Goal: Use online tool/utility: Utilize a website feature to perform a specific function

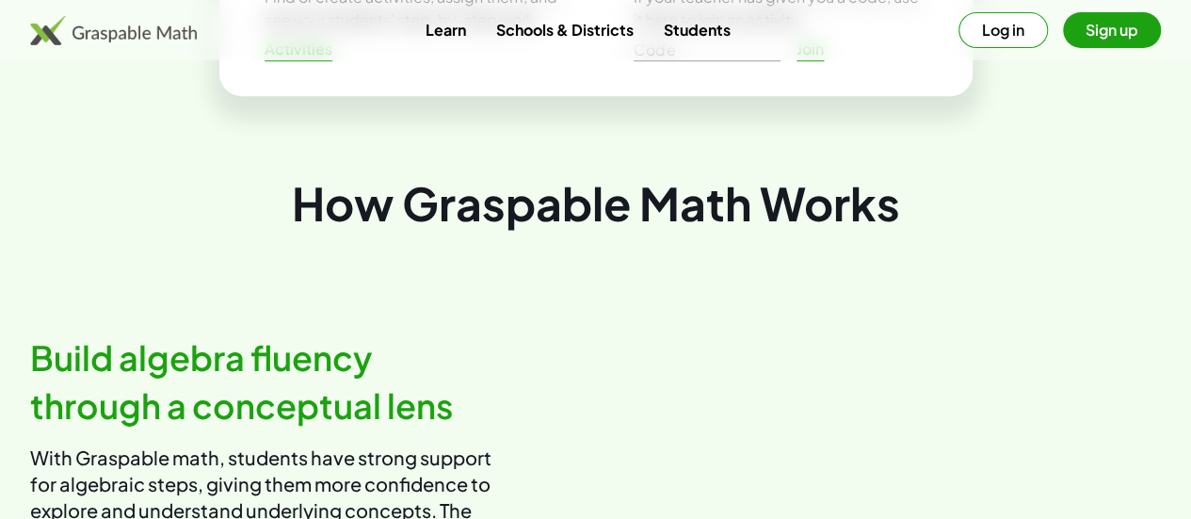
scroll to position [734, 0]
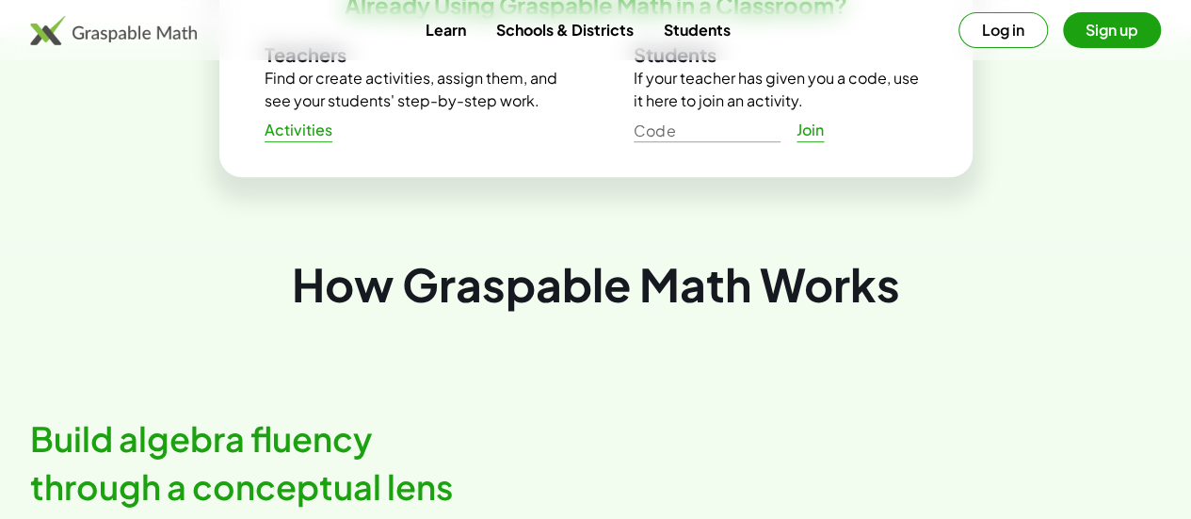
click at [684, 28] on link "Students" at bounding box center [696, 29] width 97 height 35
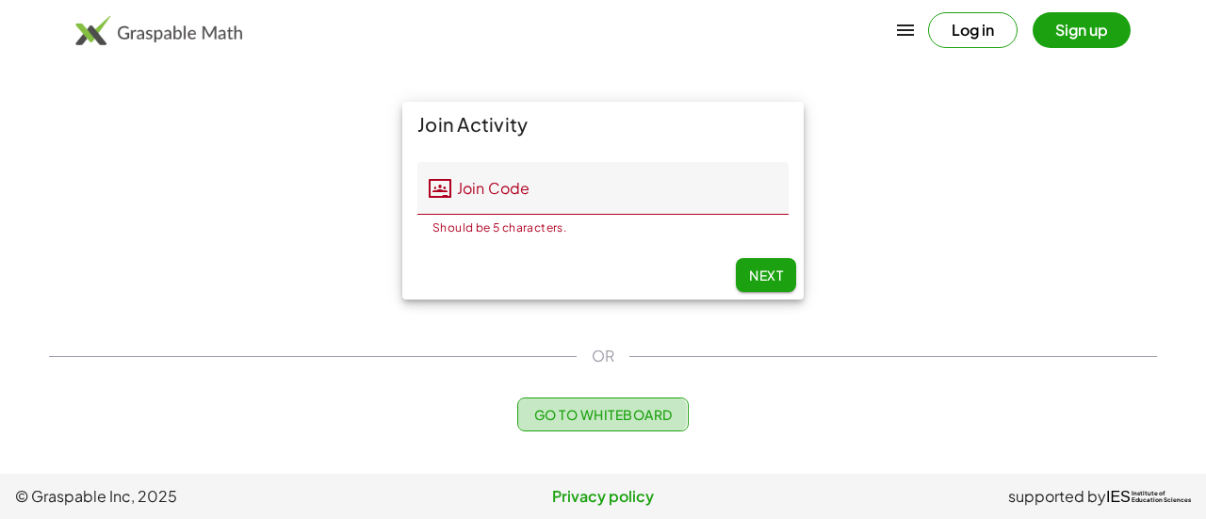
click at [559, 424] on button "Go to Whiteboard" at bounding box center [602, 414] width 170 height 34
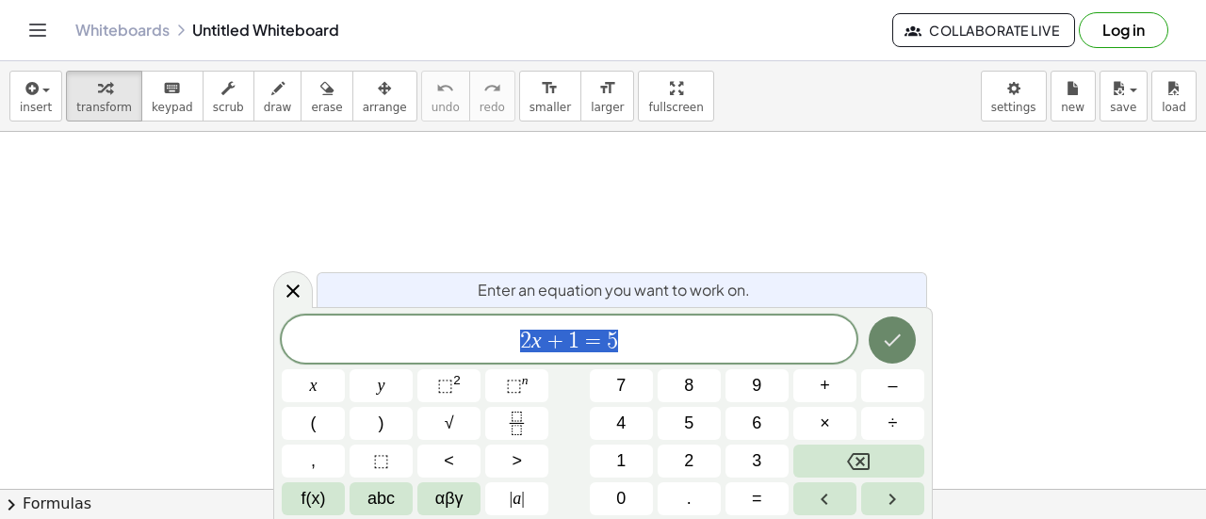
click at [888, 329] on icon "Done" at bounding box center [892, 340] width 23 height 23
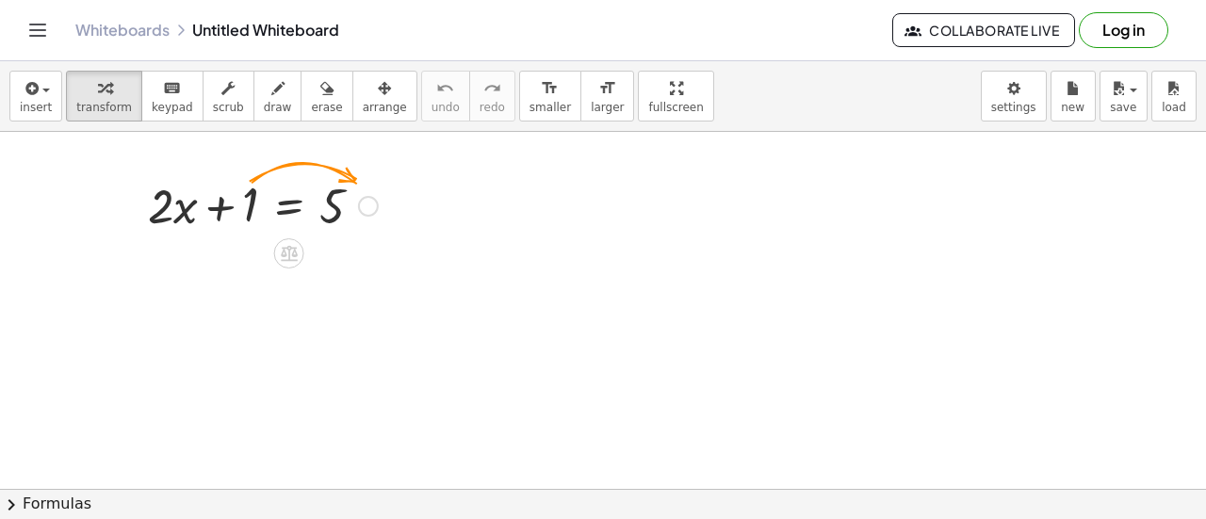
click at [358, 206] on div at bounding box center [368, 206] width 21 height 21
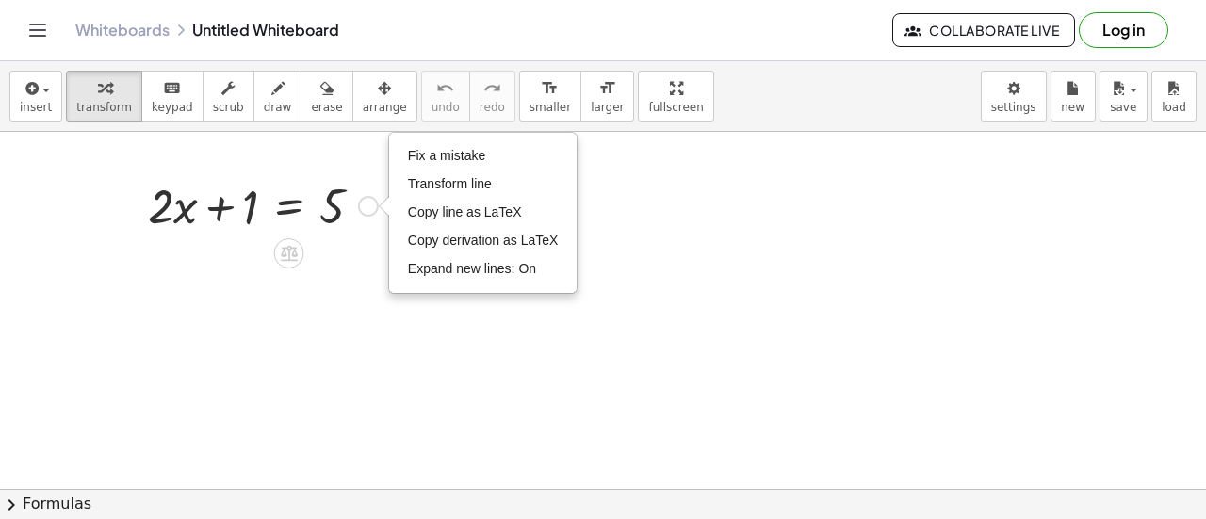
click at [249, 202] on div at bounding box center [262, 204] width 249 height 64
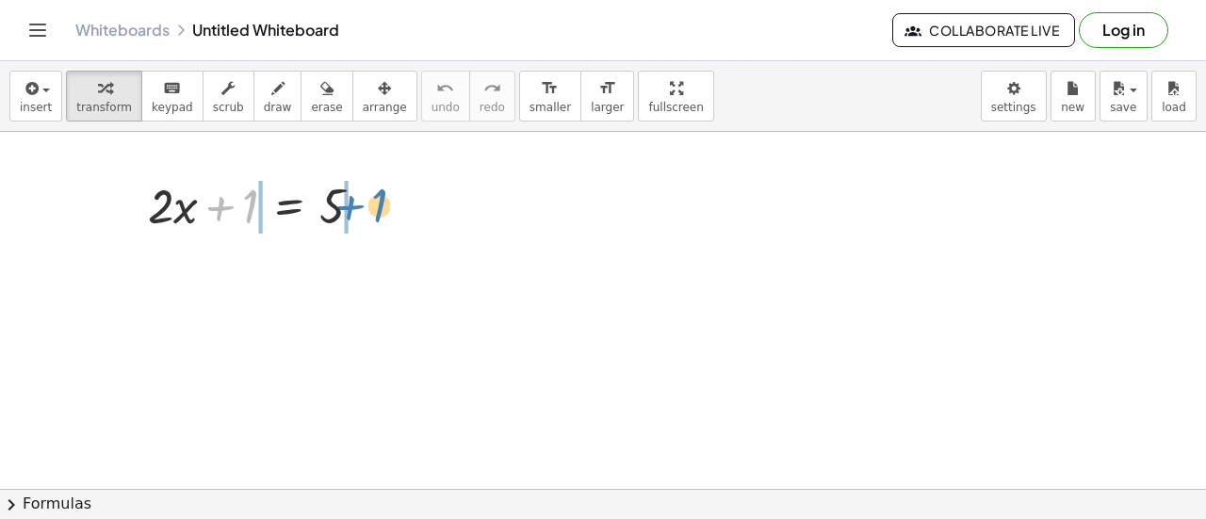
drag, startPoint x: 249, startPoint y: 202, endPoint x: 378, endPoint y: 202, distance: 129.0
click at [378, 202] on div at bounding box center [262, 204] width 249 height 64
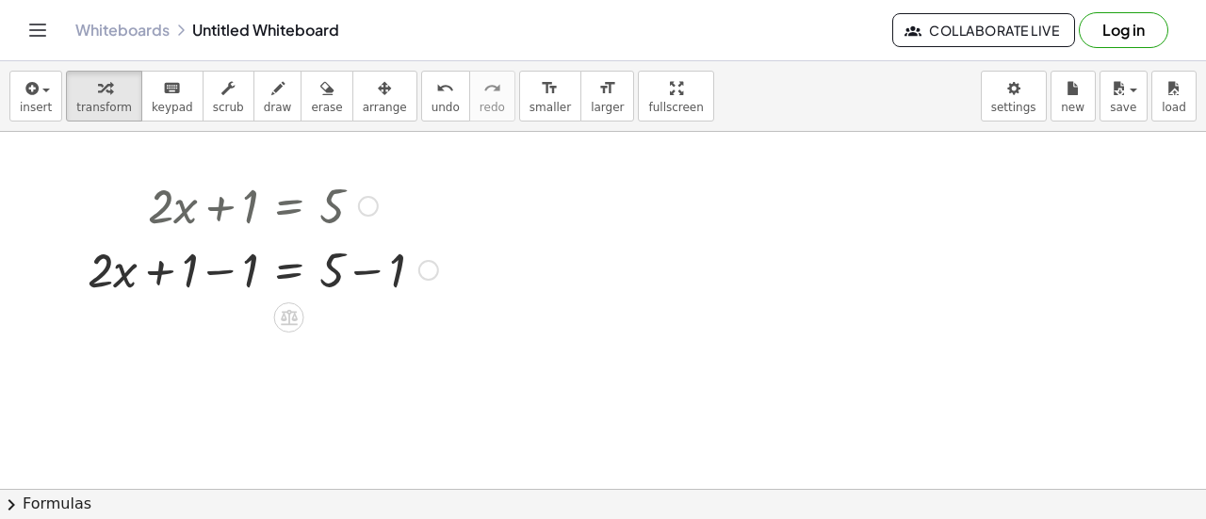
click at [427, 272] on div "Fix a mistake Transform line Copy line as LaTeX Copy derivation as LaTeX Expand…" at bounding box center [428, 270] width 21 height 21
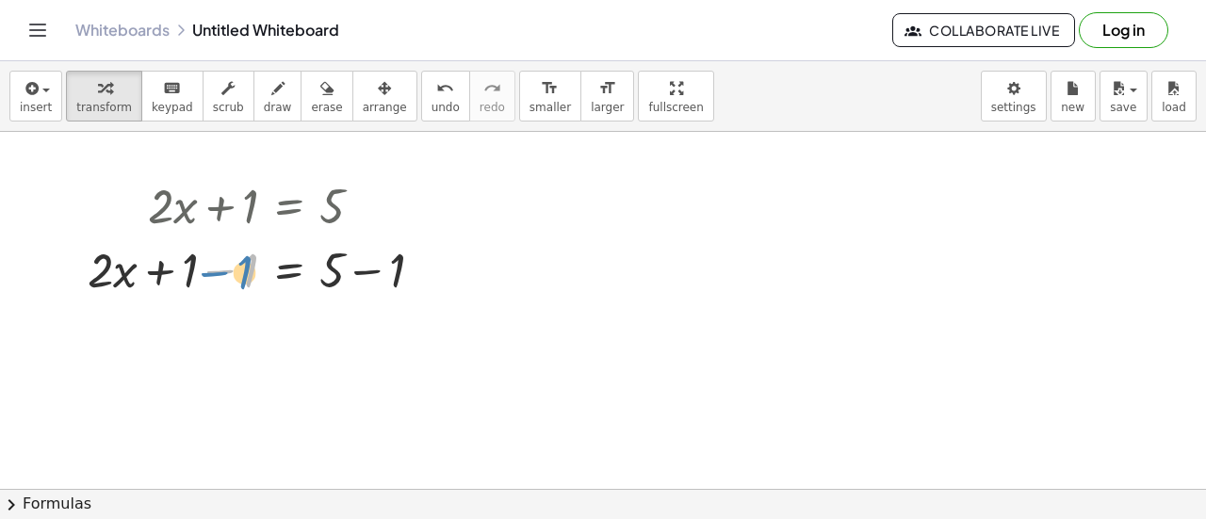
click at [251, 263] on div at bounding box center [262, 268] width 369 height 64
click at [291, 317] on icon at bounding box center [289, 318] width 17 height 16
click at [209, 272] on div at bounding box center [262, 268] width 369 height 64
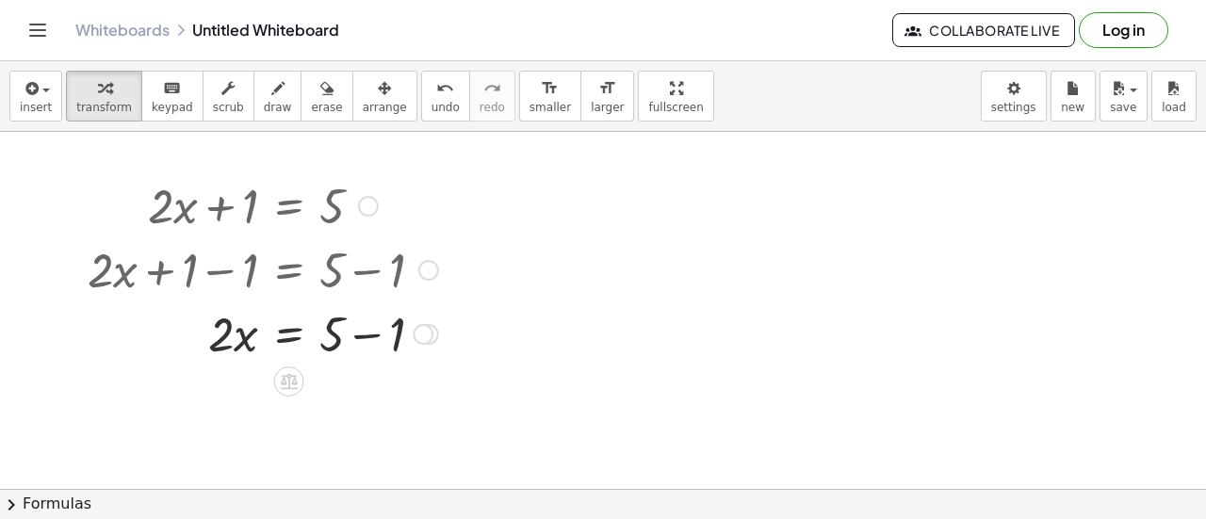
click at [372, 337] on div at bounding box center [262, 332] width 369 height 64
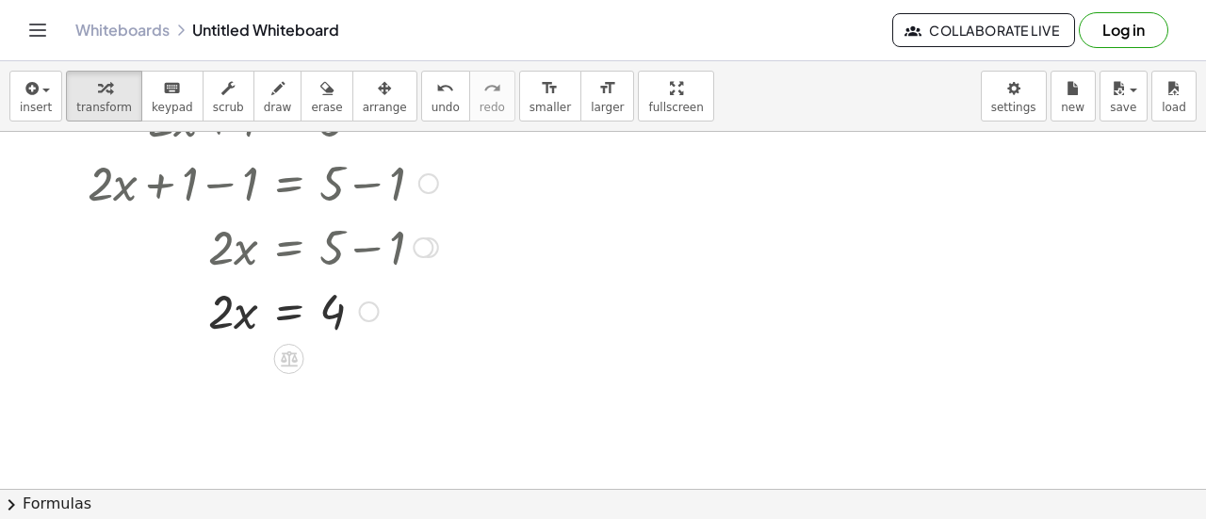
click at [222, 331] on div at bounding box center [262, 310] width 369 height 64
click at [242, 318] on div at bounding box center [262, 310] width 369 height 64
click at [286, 352] on icon at bounding box center [289, 359] width 17 height 16
click at [330, 355] on span "÷" at bounding box center [326, 359] width 10 height 27
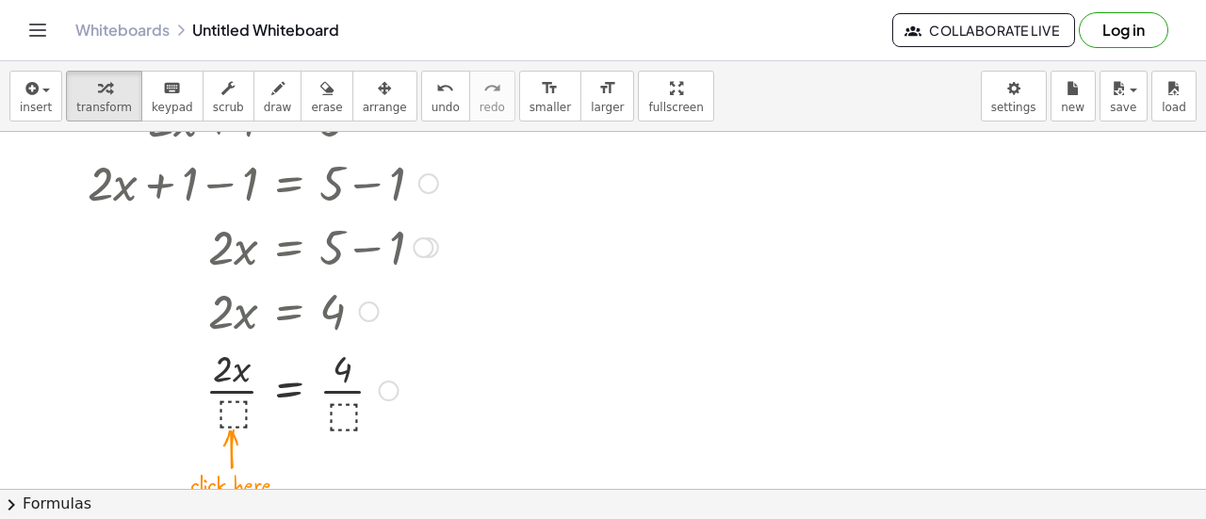
click at [229, 407] on div at bounding box center [262, 389] width 369 height 94
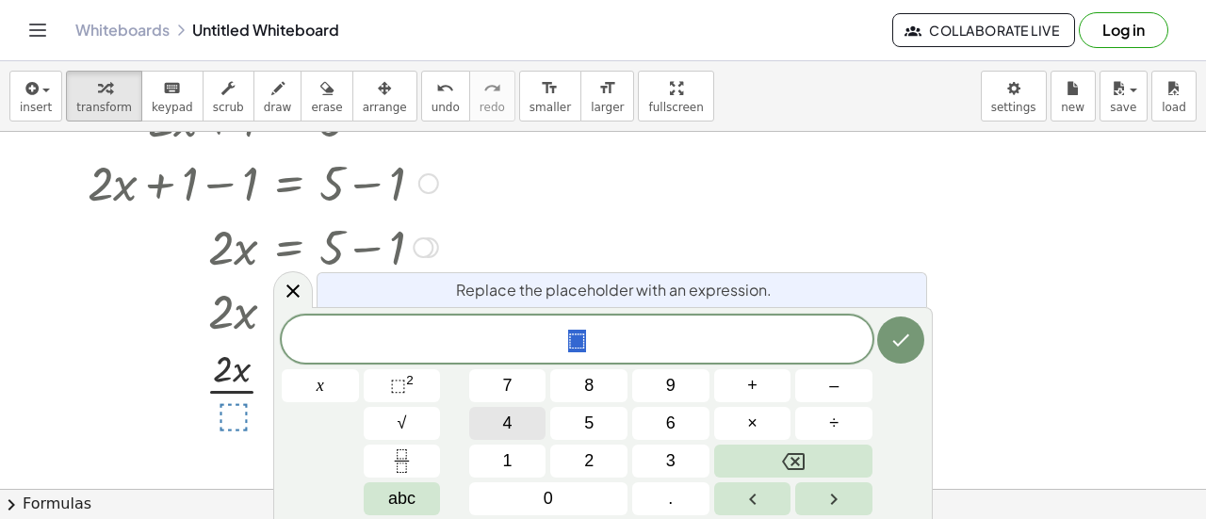
click at [495, 423] on button "4" at bounding box center [507, 423] width 77 height 33
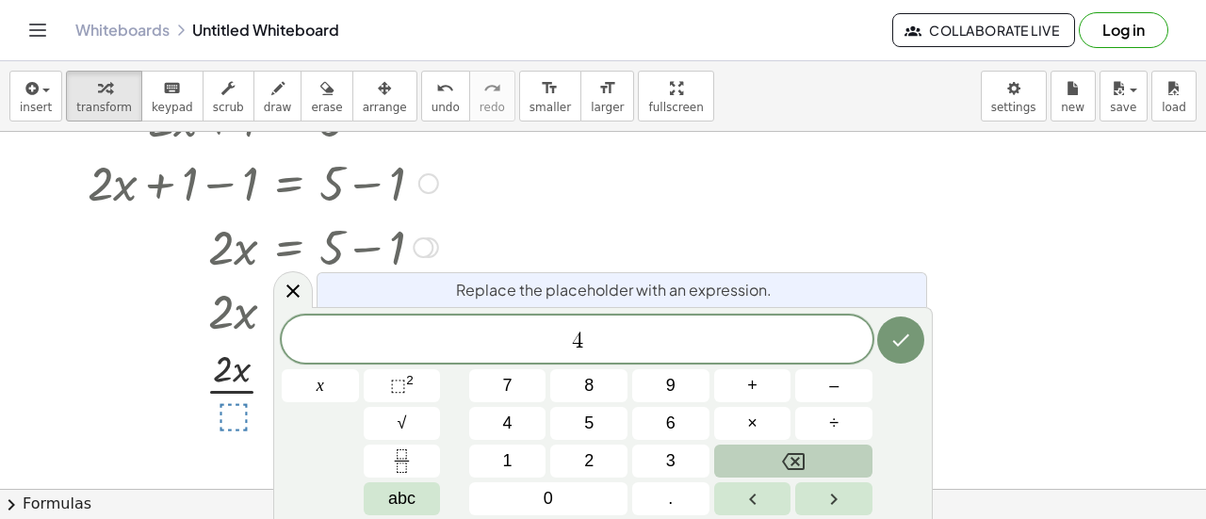
click at [780, 468] on button "Backspace" at bounding box center [793, 461] width 158 height 33
click at [595, 464] on button "2" at bounding box center [588, 461] width 77 height 33
click at [897, 348] on icon "Done" at bounding box center [900, 340] width 23 height 23
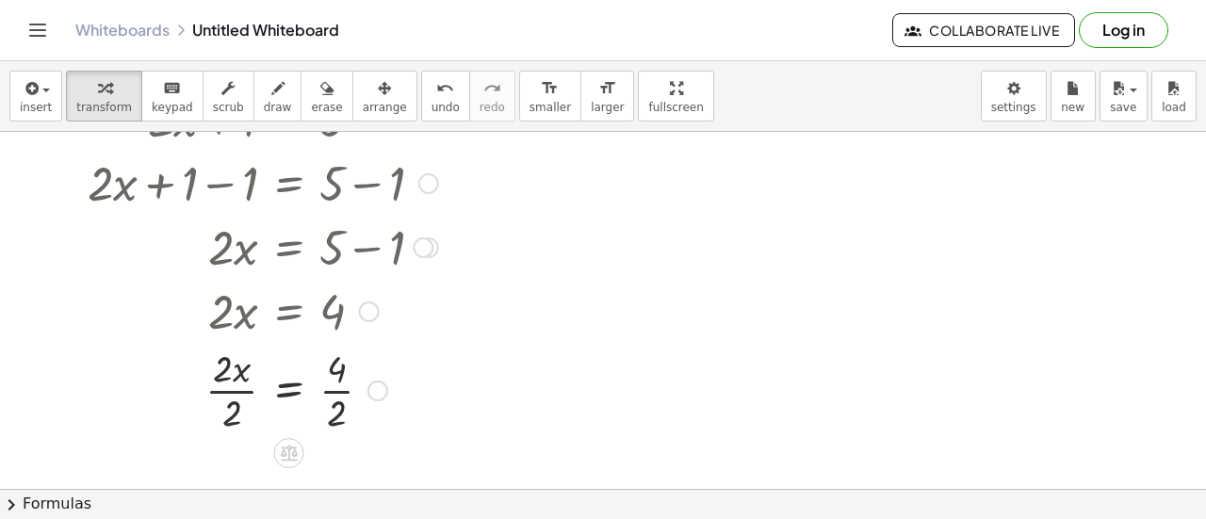
click at [232, 403] on div at bounding box center [262, 389] width 369 height 94
click at [339, 401] on div at bounding box center [262, 389] width 369 height 94
click at [292, 430] on icon at bounding box center [289, 437] width 17 height 16
click at [487, 359] on div at bounding box center [603, 464] width 1206 height 839
click at [335, 387] on div at bounding box center [262, 389] width 369 height 62
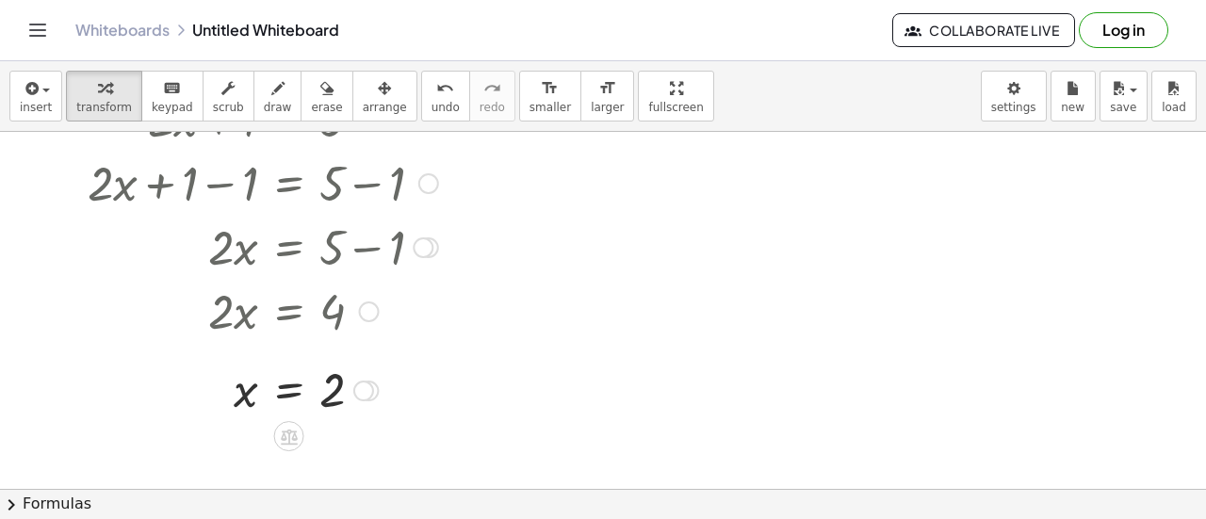
click at [296, 393] on div at bounding box center [262, 389] width 369 height 62
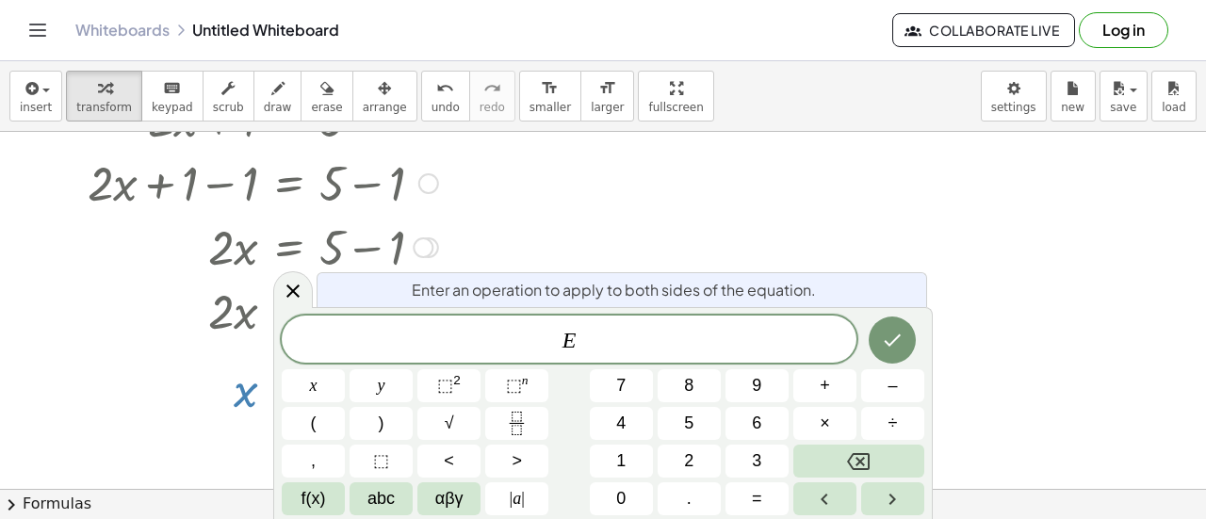
click at [253, 395] on div at bounding box center [262, 389] width 369 height 62
click at [132, 396] on div at bounding box center [262, 389] width 369 height 62
click at [291, 300] on icon at bounding box center [293, 291] width 23 height 23
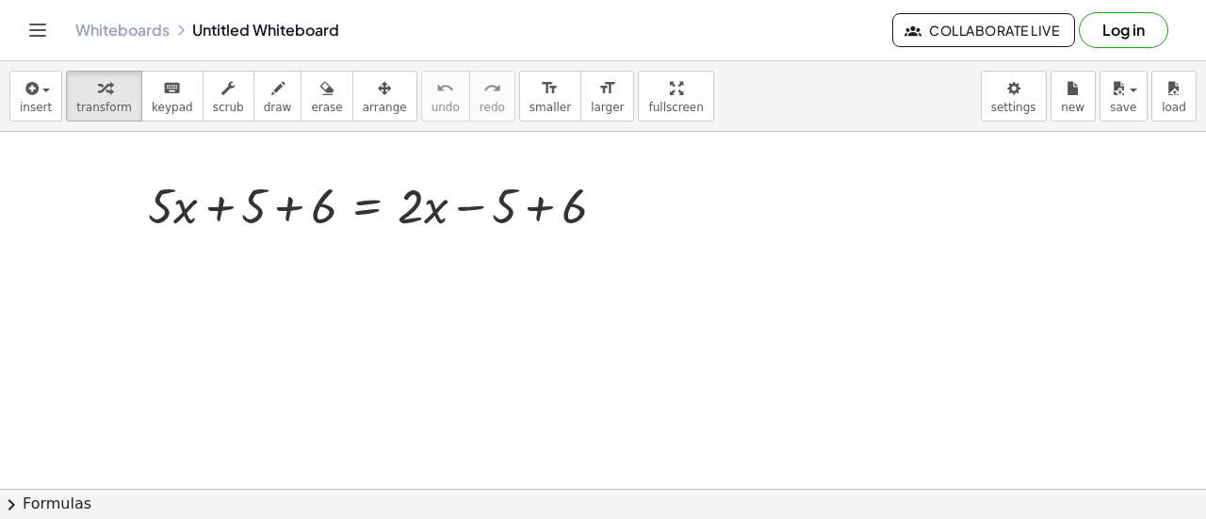
click at [510, 4] on div "Whiteboards Untitled Whiteboard Collaborate Live Log in" at bounding box center [603, 30] width 1160 height 60
click at [293, 210] on div at bounding box center [384, 204] width 492 height 64
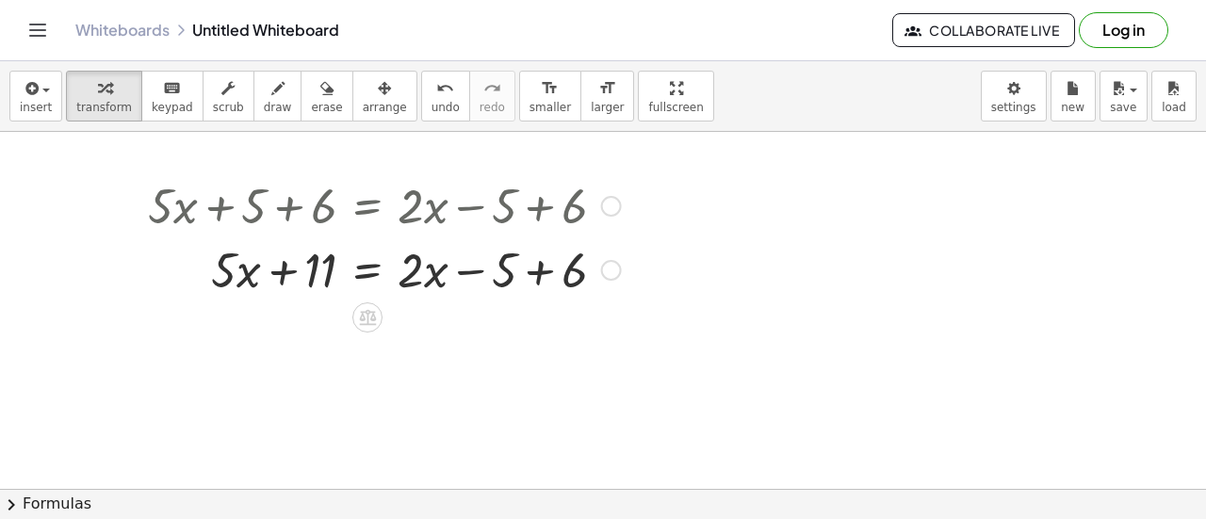
click at [288, 270] on div at bounding box center [384, 268] width 492 height 64
click at [476, 274] on div at bounding box center [384, 268] width 492 height 64
click at [541, 278] on div at bounding box center [384, 268] width 492 height 64
click at [471, 274] on div at bounding box center [384, 268] width 492 height 64
click at [274, 267] on div at bounding box center [384, 268] width 492 height 64
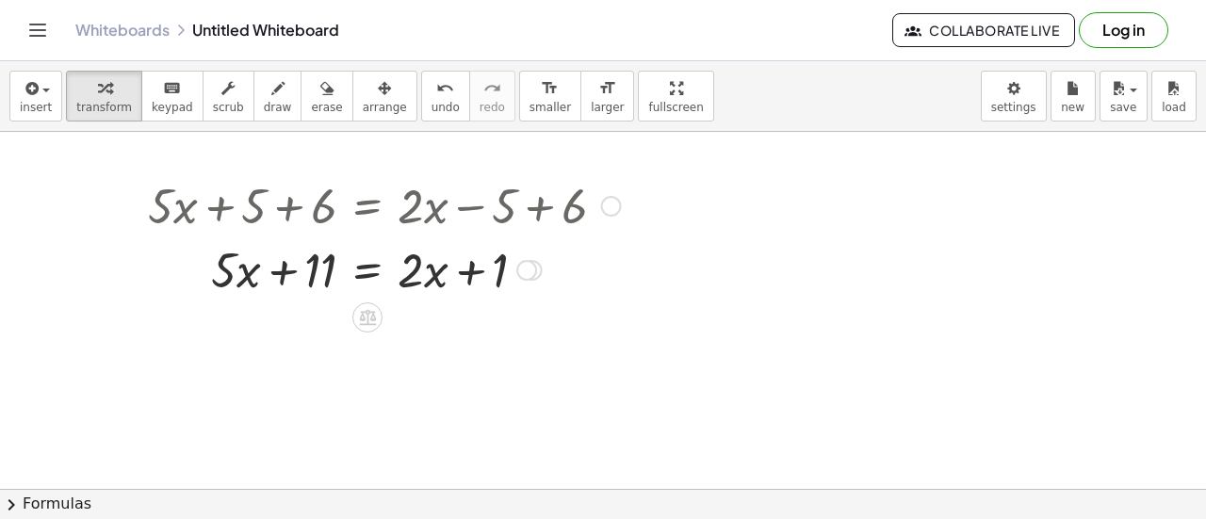
click at [316, 269] on div at bounding box center [384, 268] width 492 height 64
click at [366, 272] on div at bounding box center [384, 268] width 492 height 64
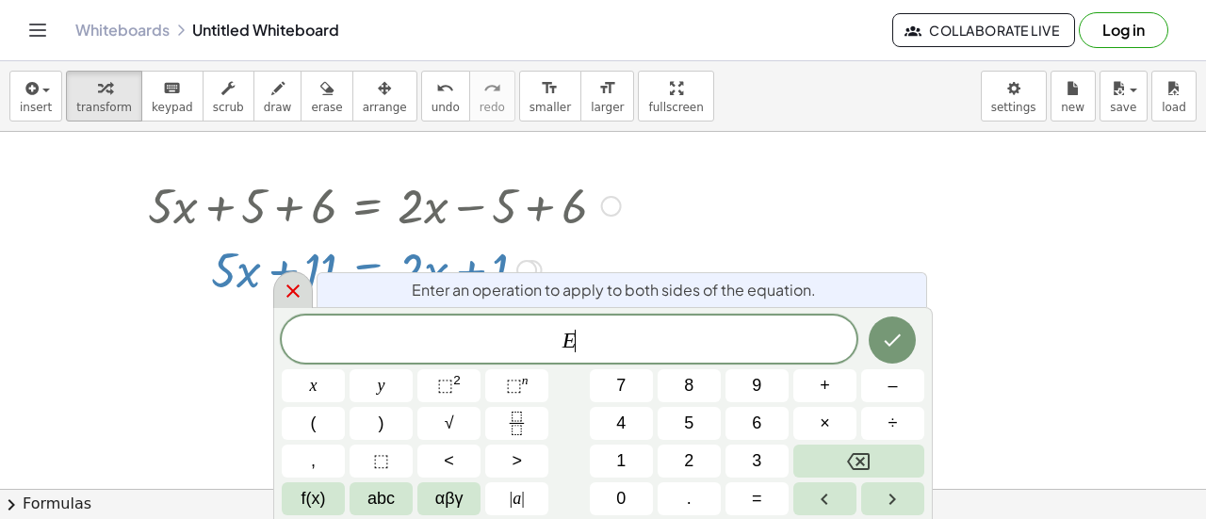
click at [292, 291] on icon at bounding box center [292, 290] width 13 height 13
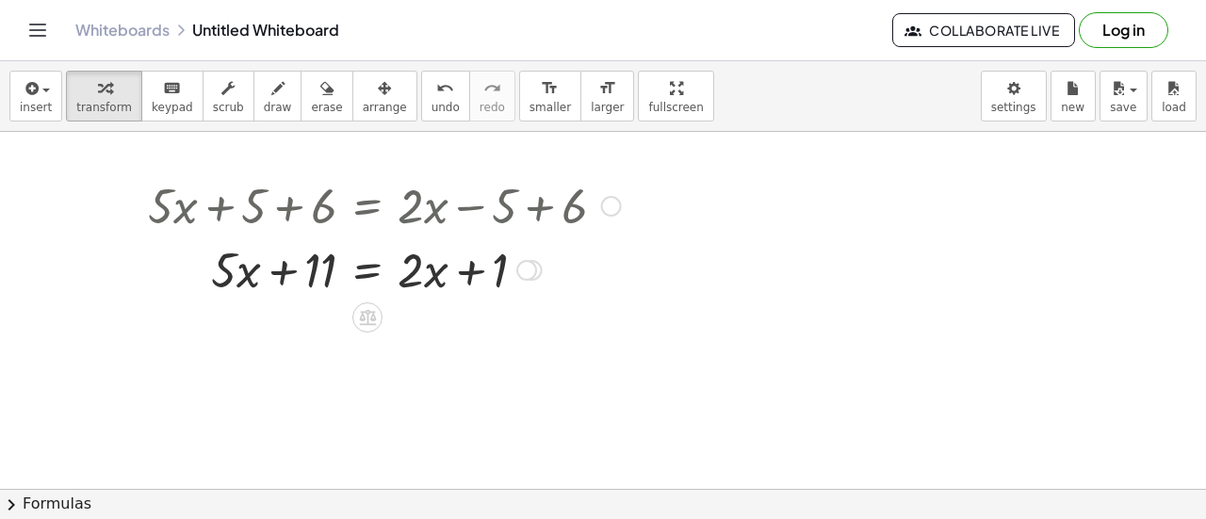
click at [442, 278] on div at bounding box center [384, 268] width 492 height 64
click at [405, 274] on div at bounding box center [384, 268] width 492 height 64
click at [462, 267] on div at bounding box center [384, 268] width 492 height 64
click at [470, 270] on div at bounding box center [384, 268] width 492 height 64
click at [502, 275] on div at bounding box center [384, 268] width 492 height 64
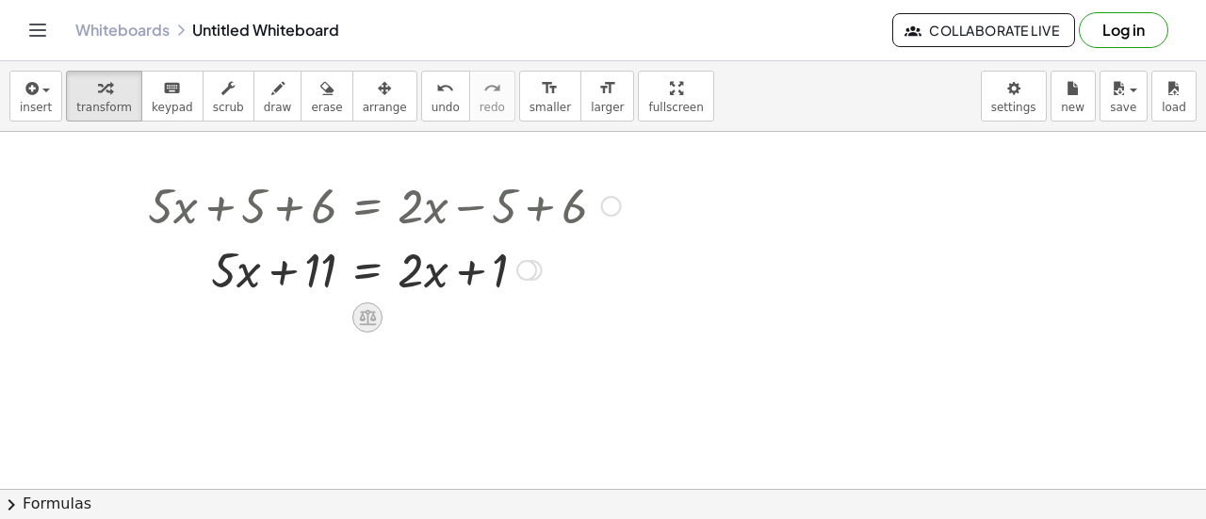
click at [373, 321] on icon at bounding box center [367, 317] width 20 height 20
click at [334, 316] on span "−" at bounding box center [329, 317] width 11 height 27
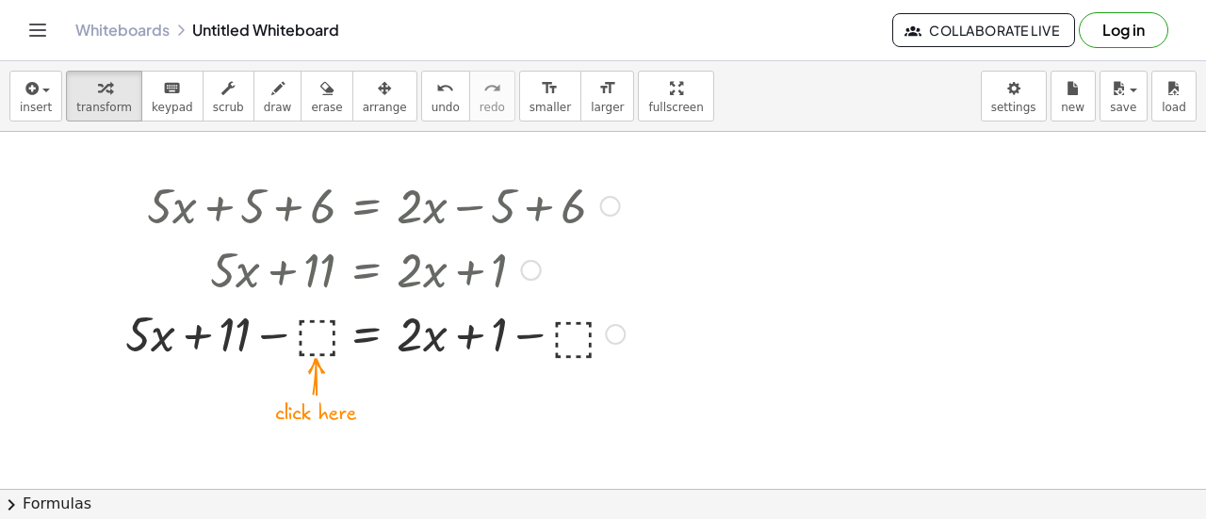
click at [313, 331] on div at bounding box center [375, 332] width 518 height 64
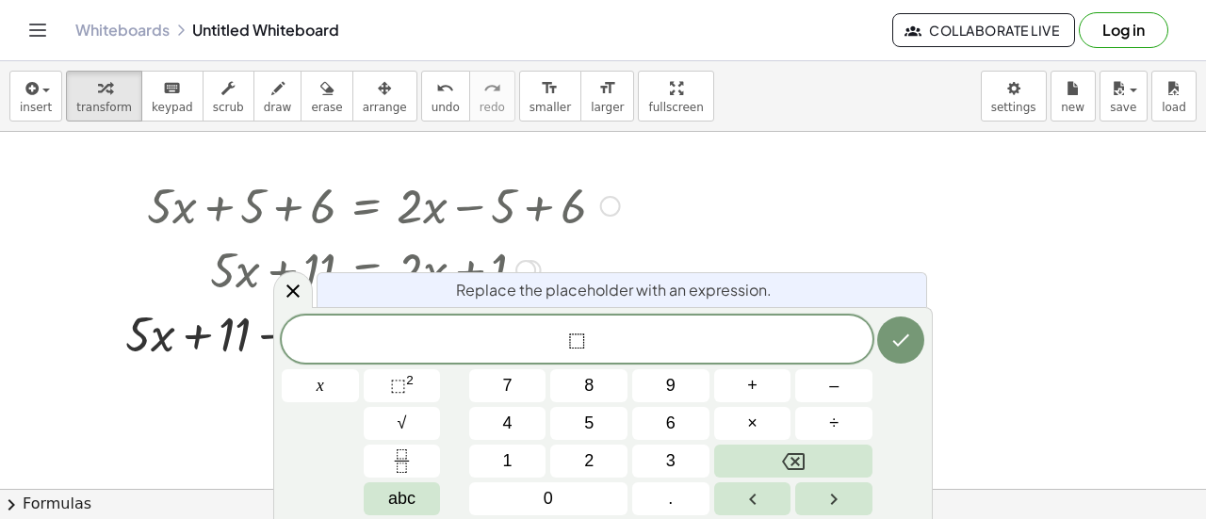
click at [294, 308] on div at bounding box center [293, 289] width 40 height 37
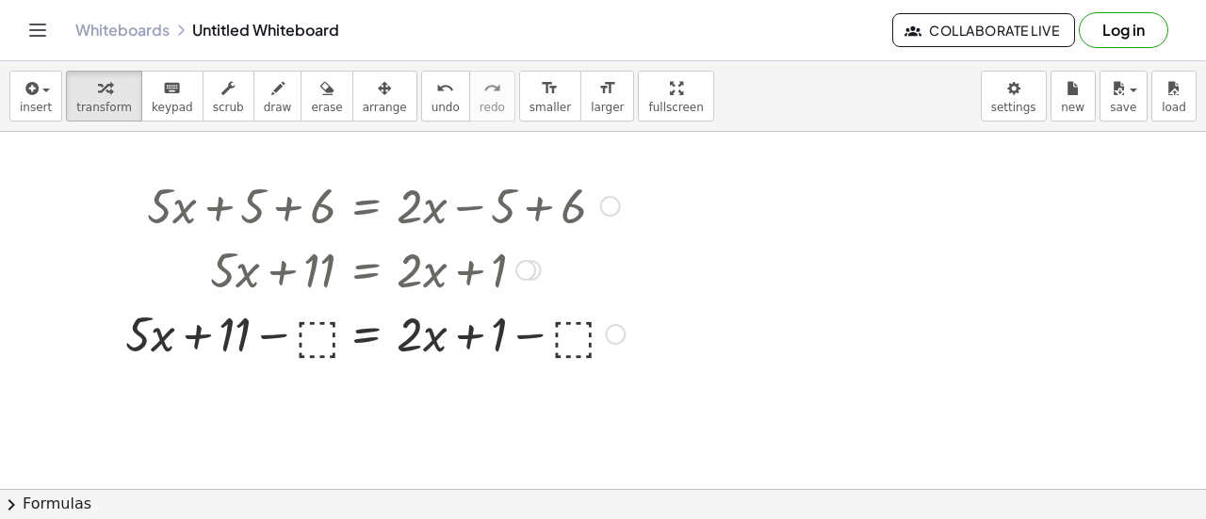
click at [310, 332] on div at bounding box center [375, 332] width 518 height 64
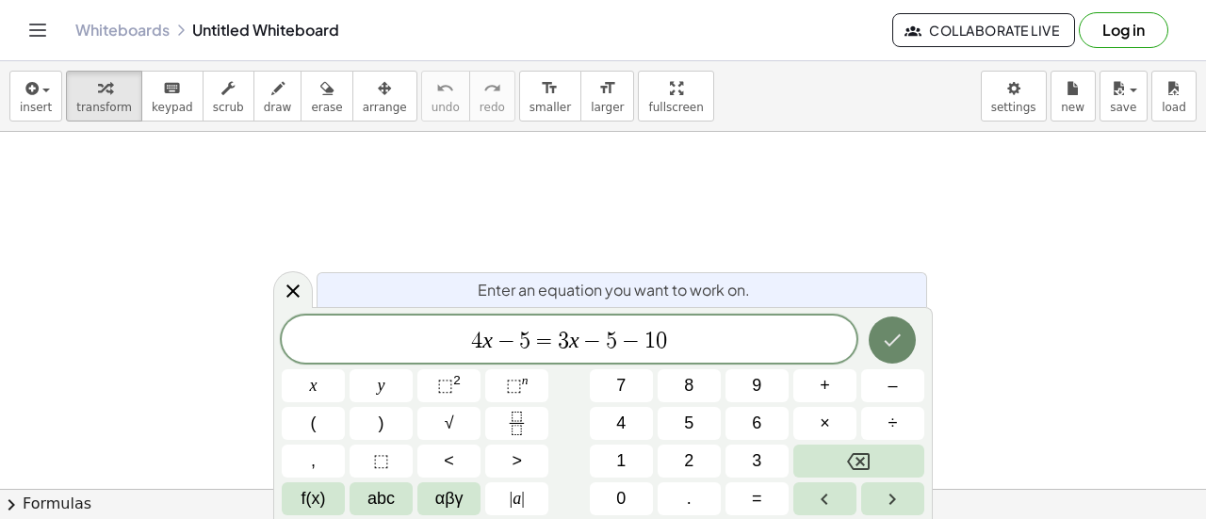
click at [910, 340] on button "Done" at bounding box center [891, 339] width 47 height 47
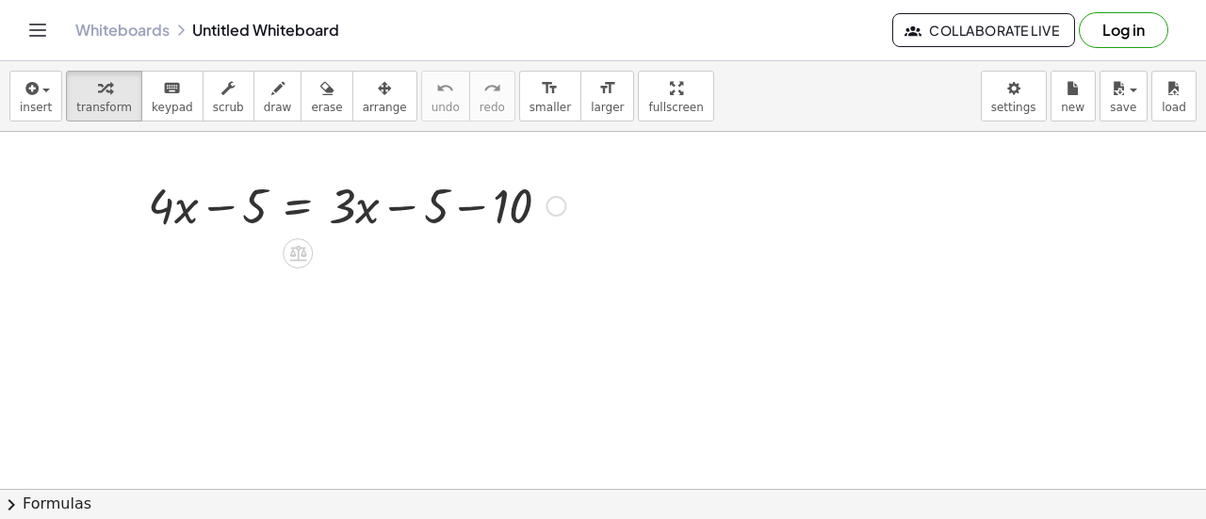
click at [210, 200] on div at bounding box center [356, 204] width 436 height 64
click at [406, 209] on div at bounding box center [356, 204] width 436 height 64
click at [478, 211] on div at bounding box center [356, 204] width 436 height 64
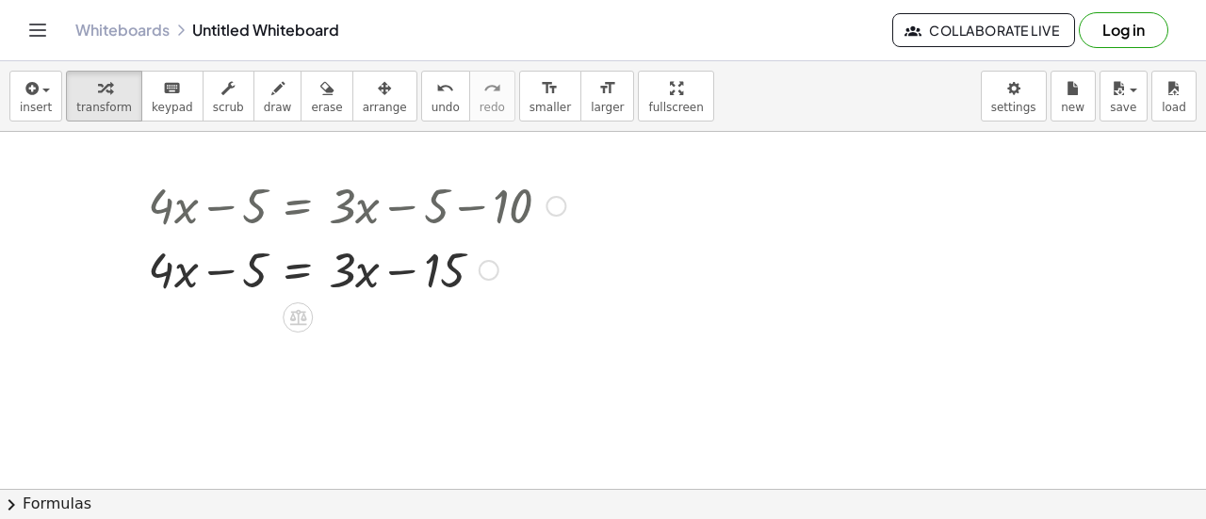
click at [211, 268] on div at bounding box center [356, 268] width 436 height 64
click at [399, 272] on div at bounding box center [356, 268] width 436 height 64
drag, startPoint x: 255, startPoint y: 268, endPoint x: 497, endPoint y: 267, distance: 242.1
click at [497, 267] on div at bounding box center [356, 268] width 436 height 64
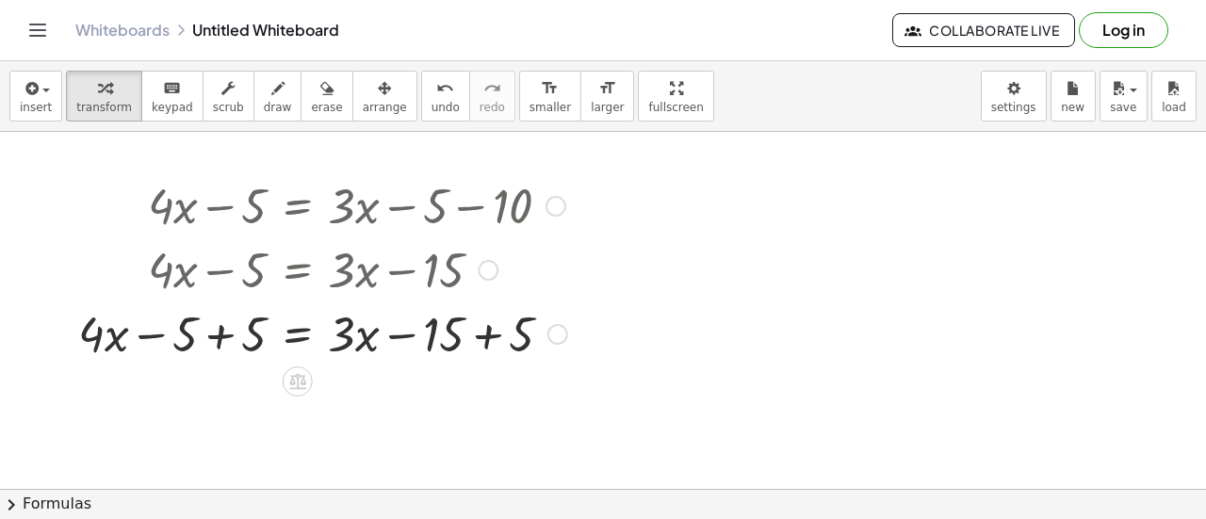
click at [217, 332] on div at bounding box center [323, 332] width 508 height 64
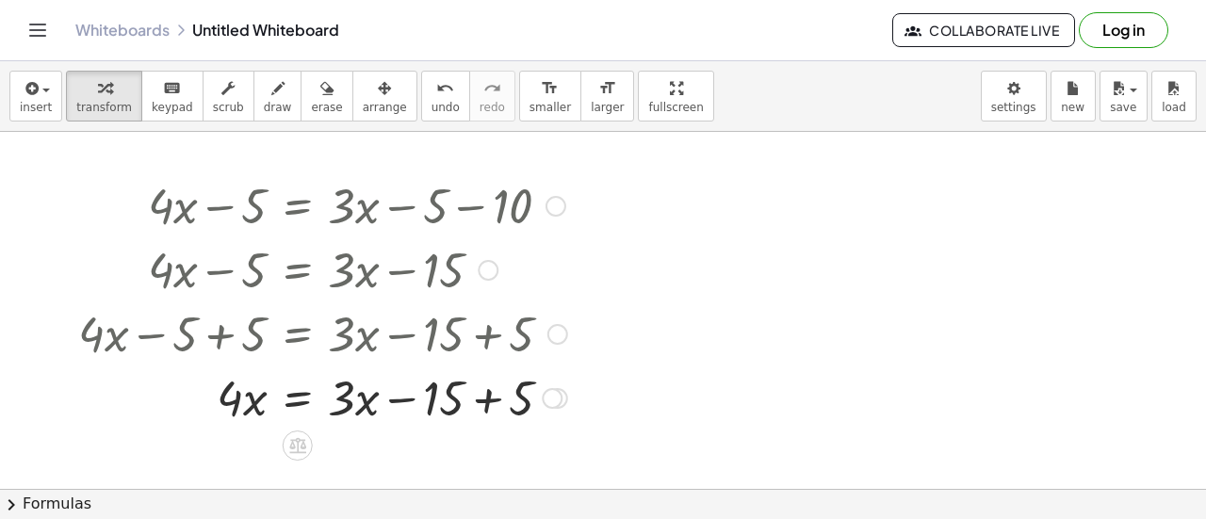
click at [490, 398] on div at bounding box center [323, 397] width 508 height 64
click at [406, 397] on div at bounding box center [323, 397] width 508 height 64
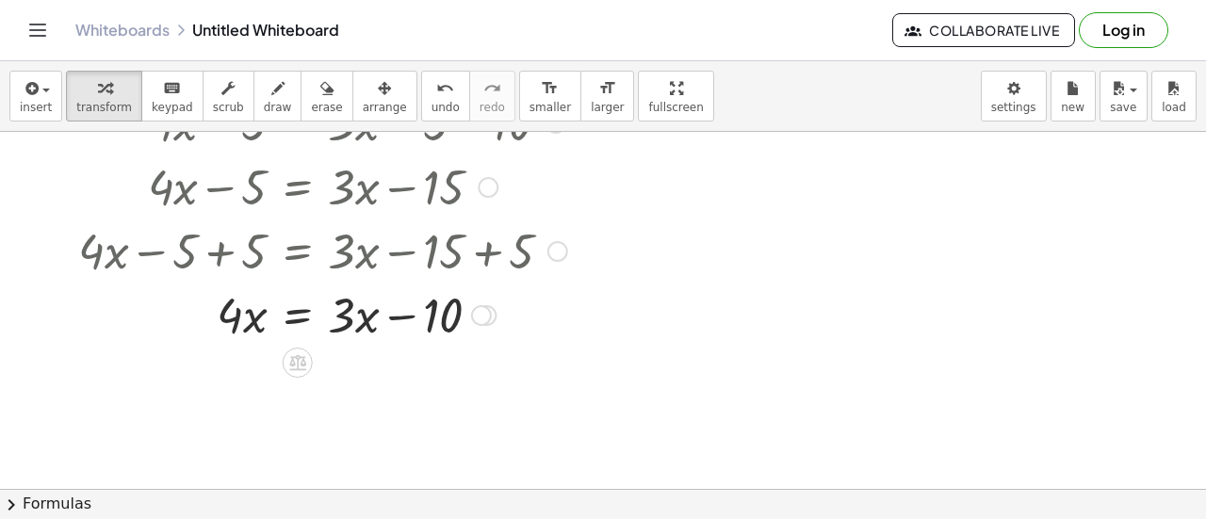
scroll to position [86, 0]
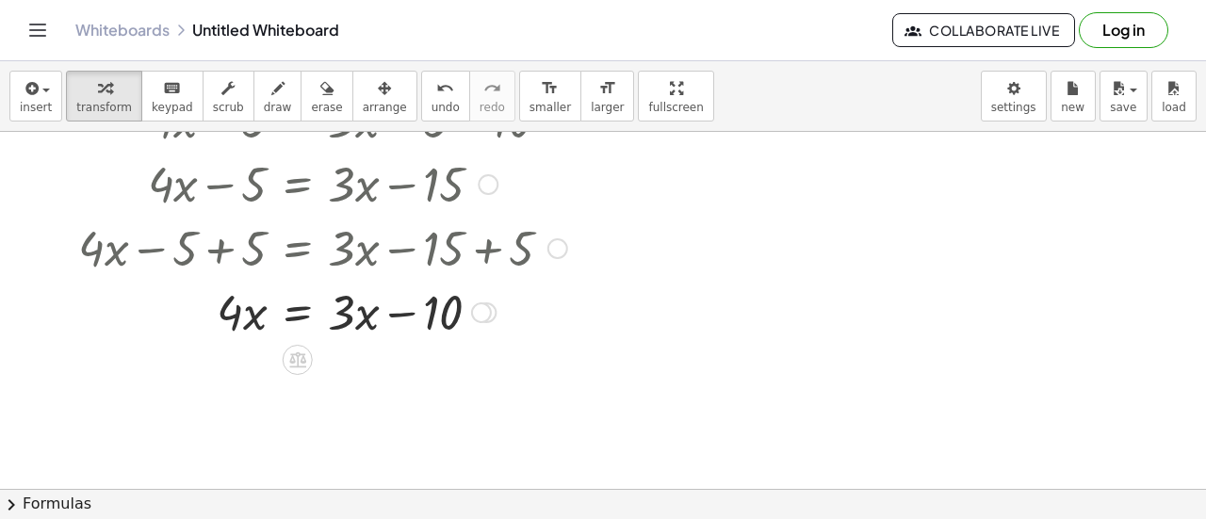
click at [365, 325] on div at bounding box center [323, 311] width 508 height 64
drag, startPoint x: 355, startPoint y: 345, endPoint x: 515, endPoint y: 332, distance: 160.7
click at [515, 332] on div at bounding box center [323, 311] width 508 height 64
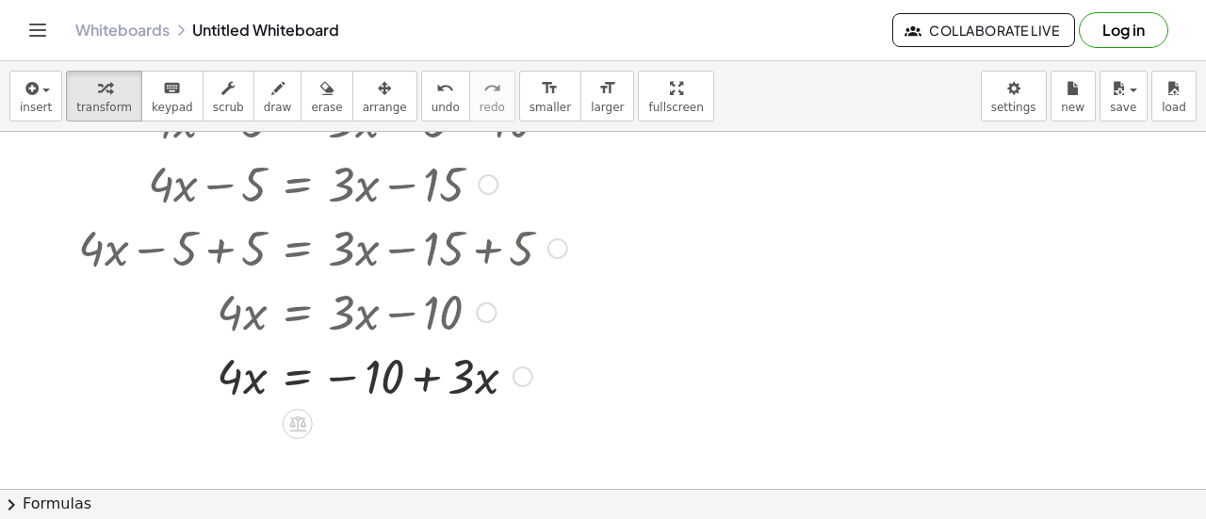
click at [419, 378] on div at bounding box center [323, 375] width 508 height 64
click at [333, 365] on div at bounding box center [323, 375] width 508 height 64
click at [333, 374] on div at bounding box center [323, 375] width 508 height 64
click at [336, 381] on div at bounding box center [323, 375] width 508 height 64
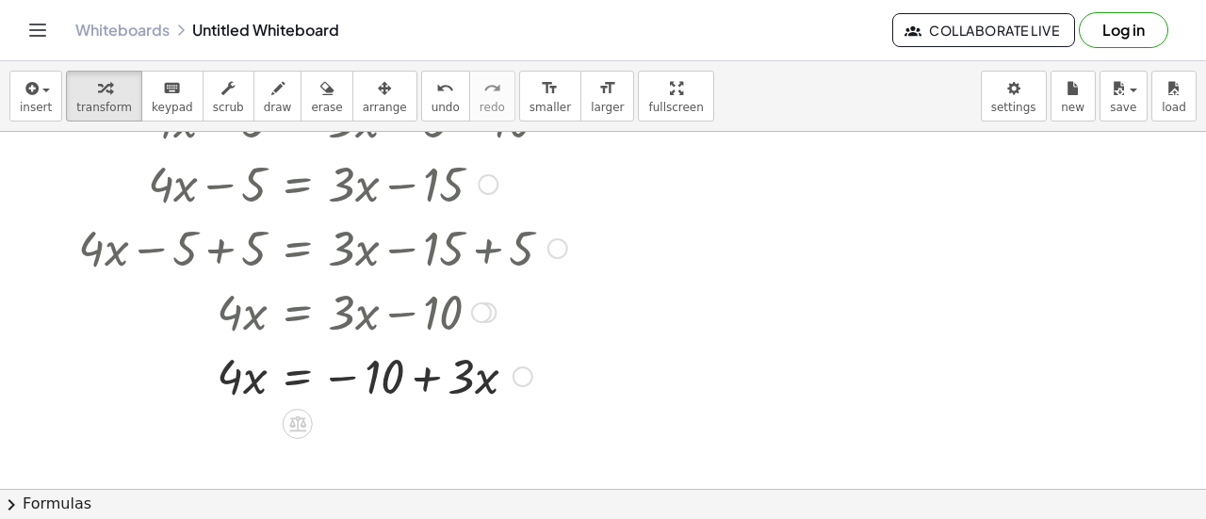
click at [347, 378] on div at bounding box center [323, 375] width 508 height 64
click at [259, 372] on div at bounding box center [323, 375] width 508 height 64
